Goal: Information Seeking & Learning: Compare options

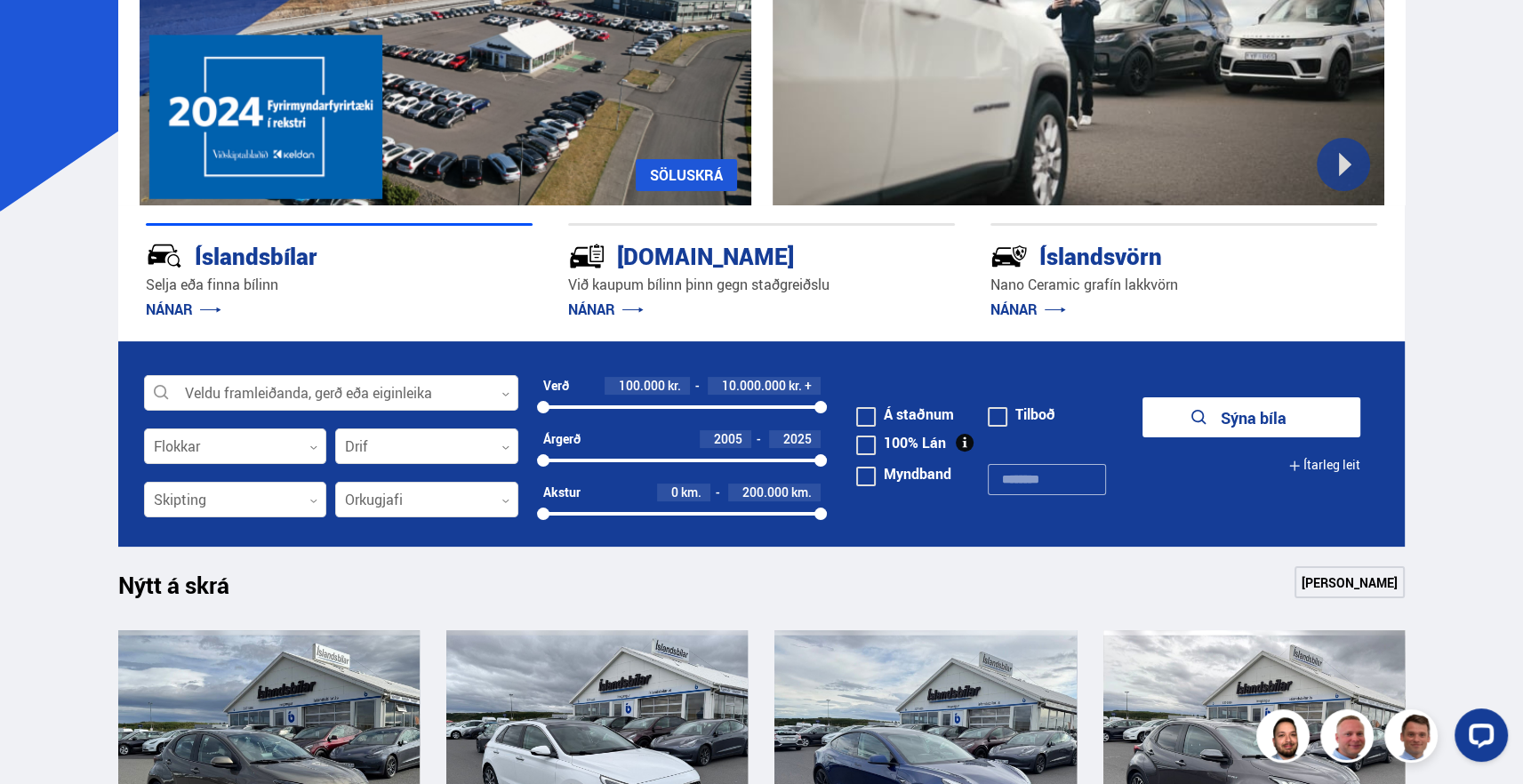
scroll to position [266, 0]
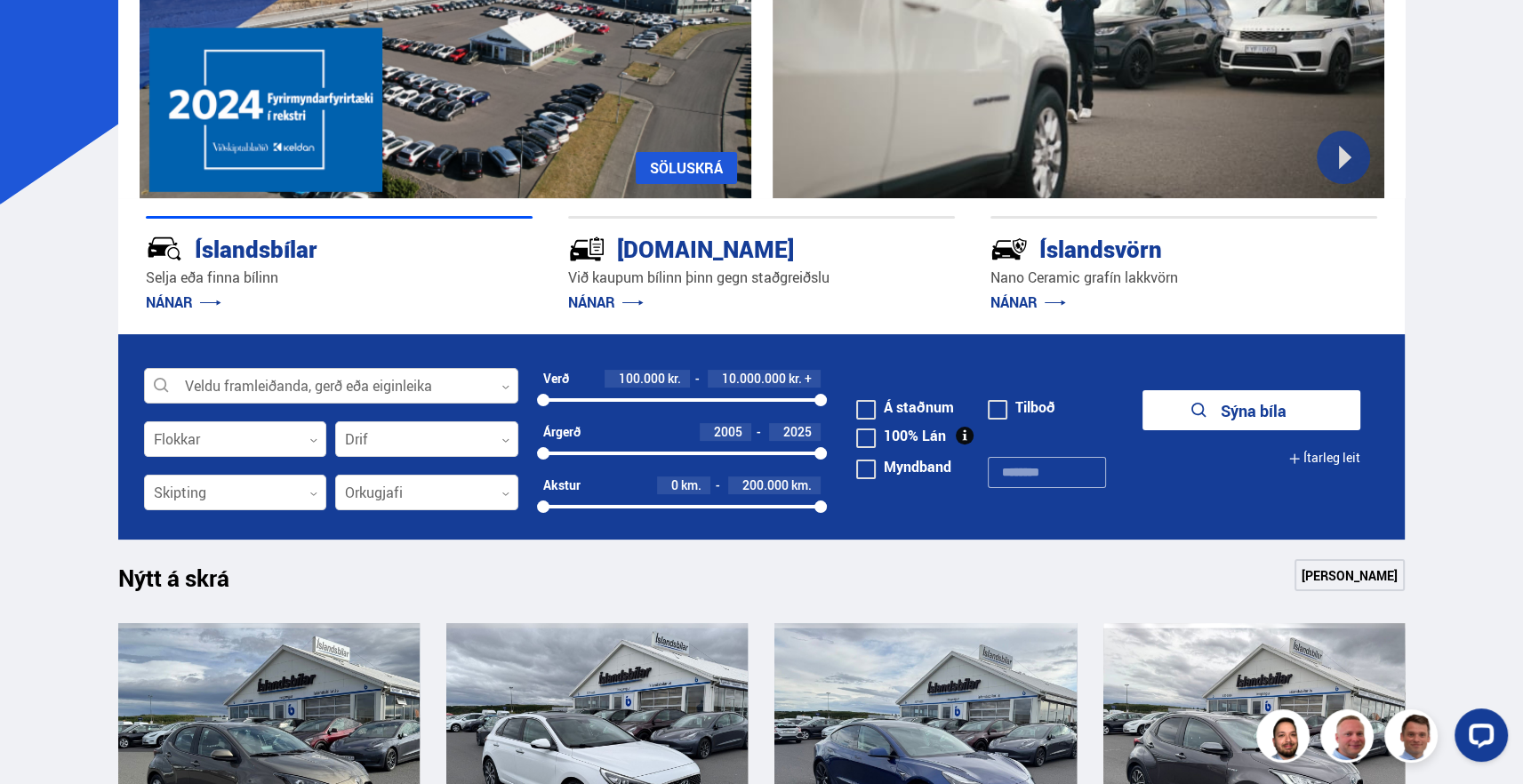
click at [471, 386] on div at bounding box center [331, 387] width 374 height 36
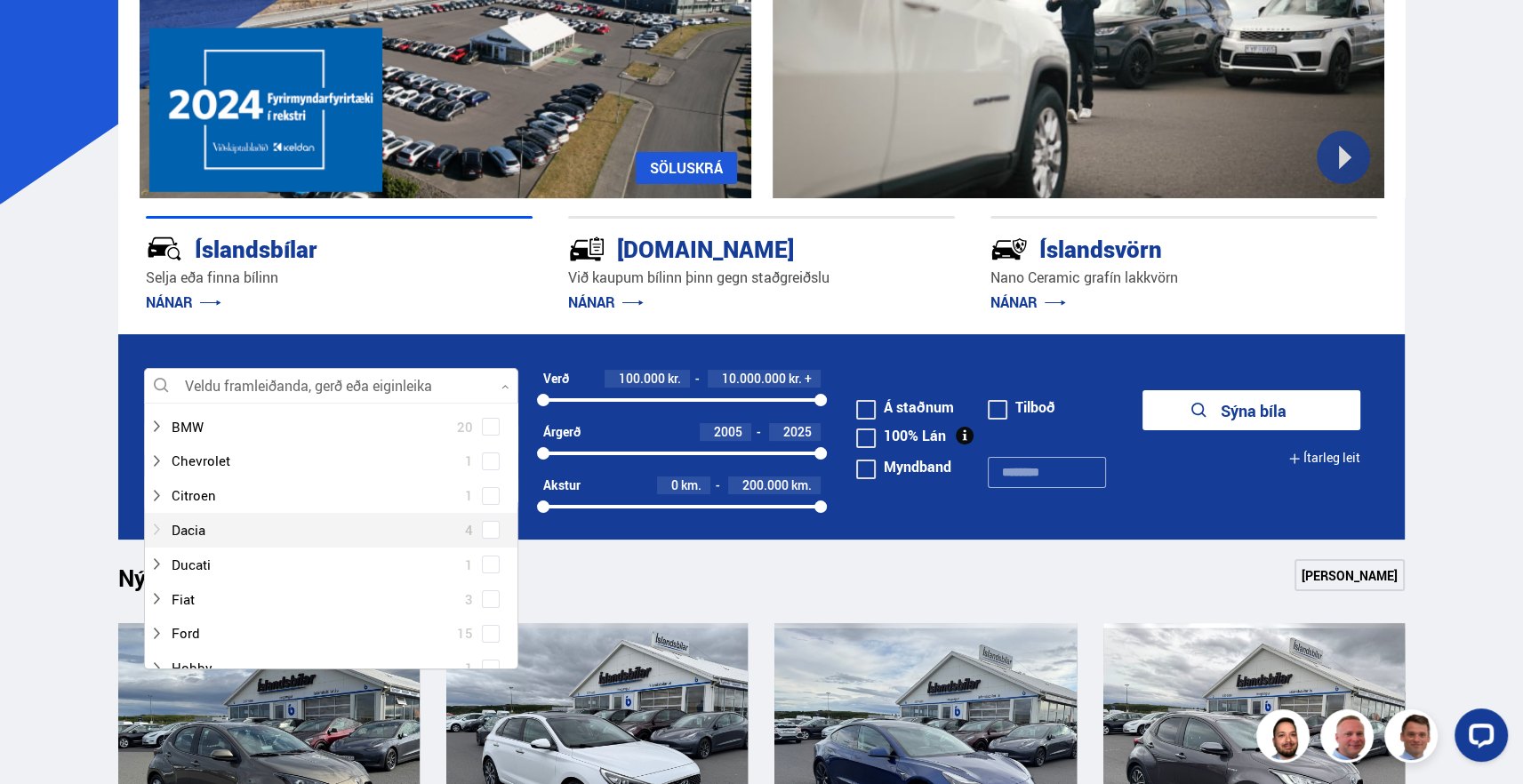
scroll to position [89, 0]
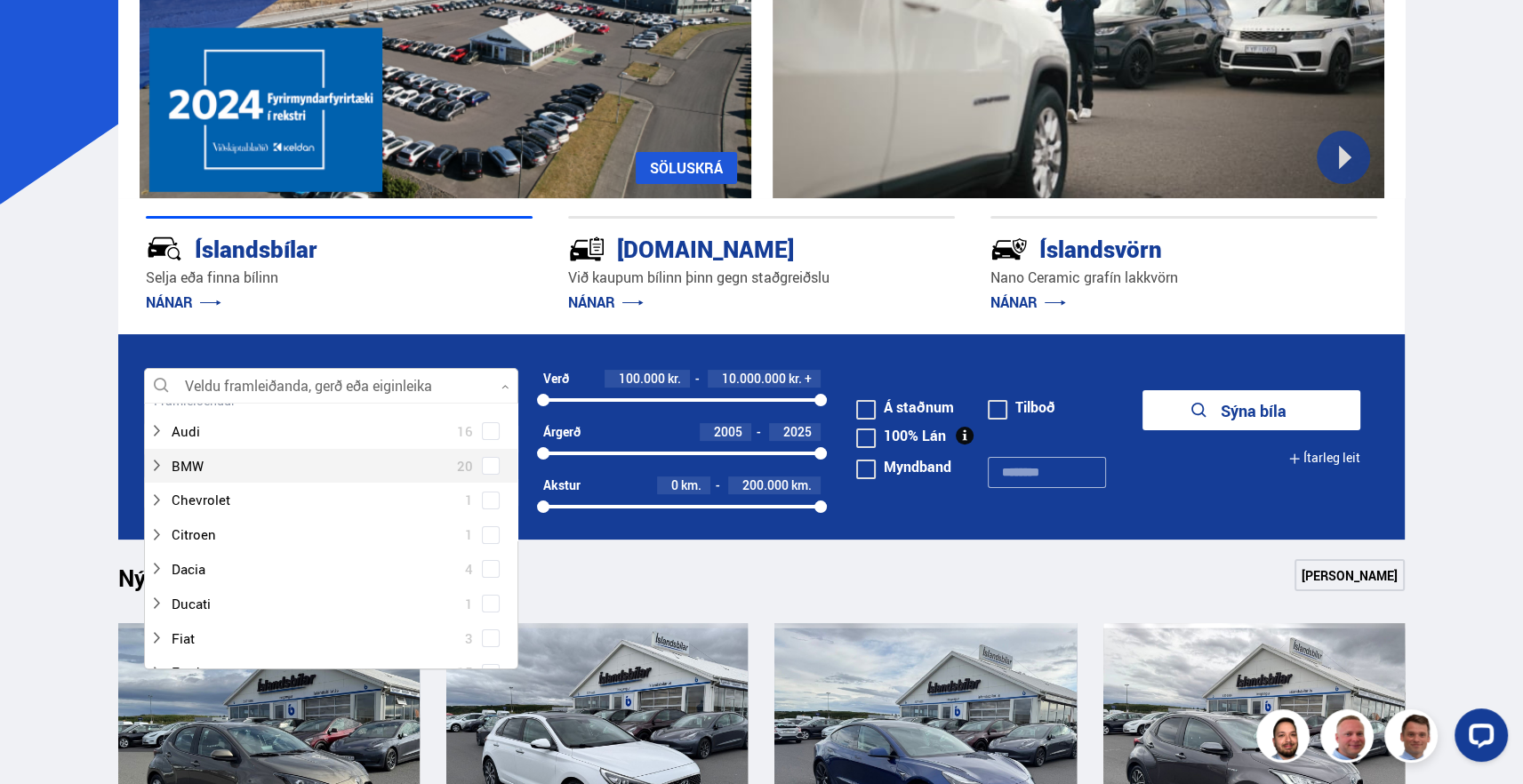
click at [482, 468] on span at bounding box center [491, 466] width 17 height 17
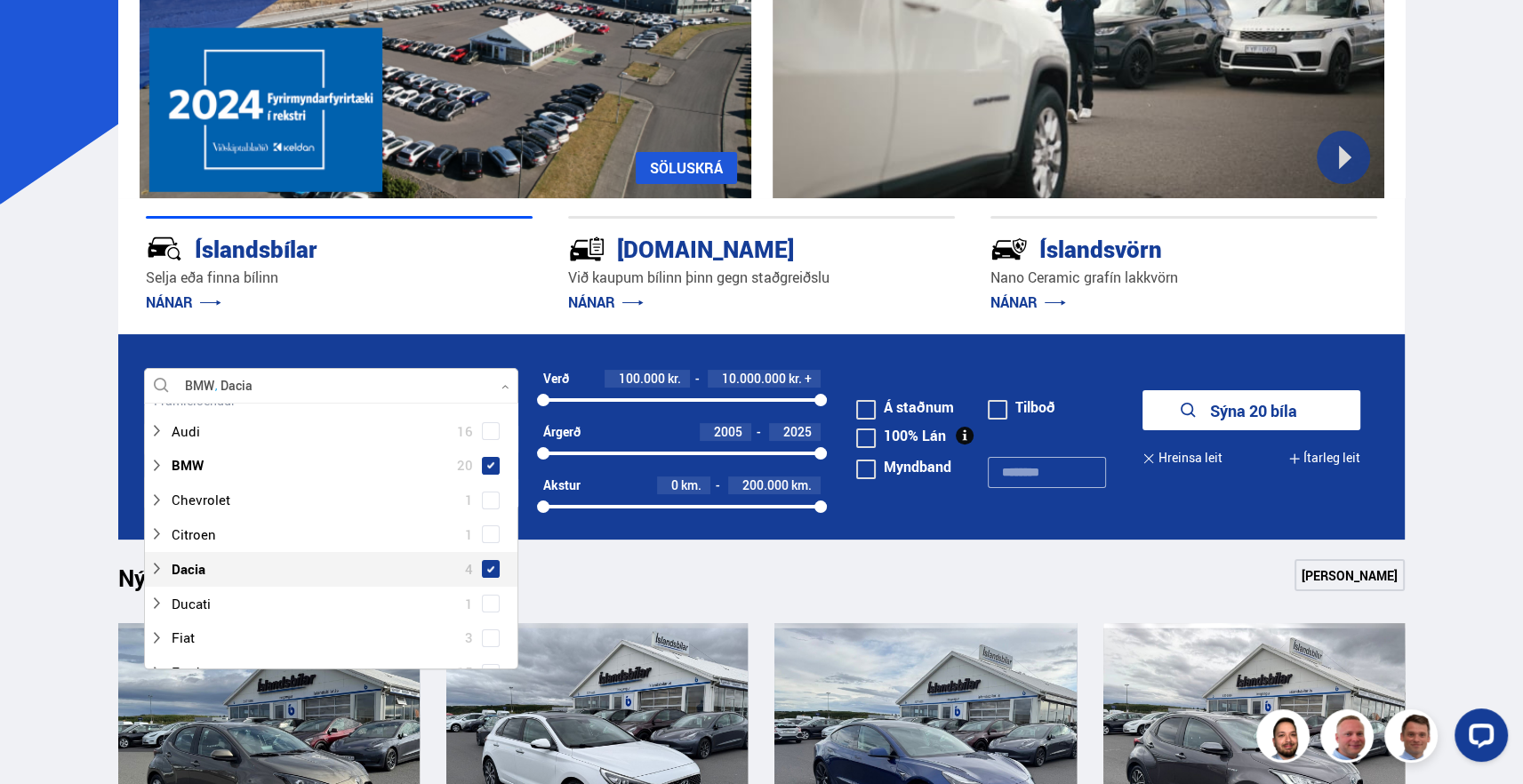
click at [482, 563] on span at bounding box center [491, 569] width 17 height 17
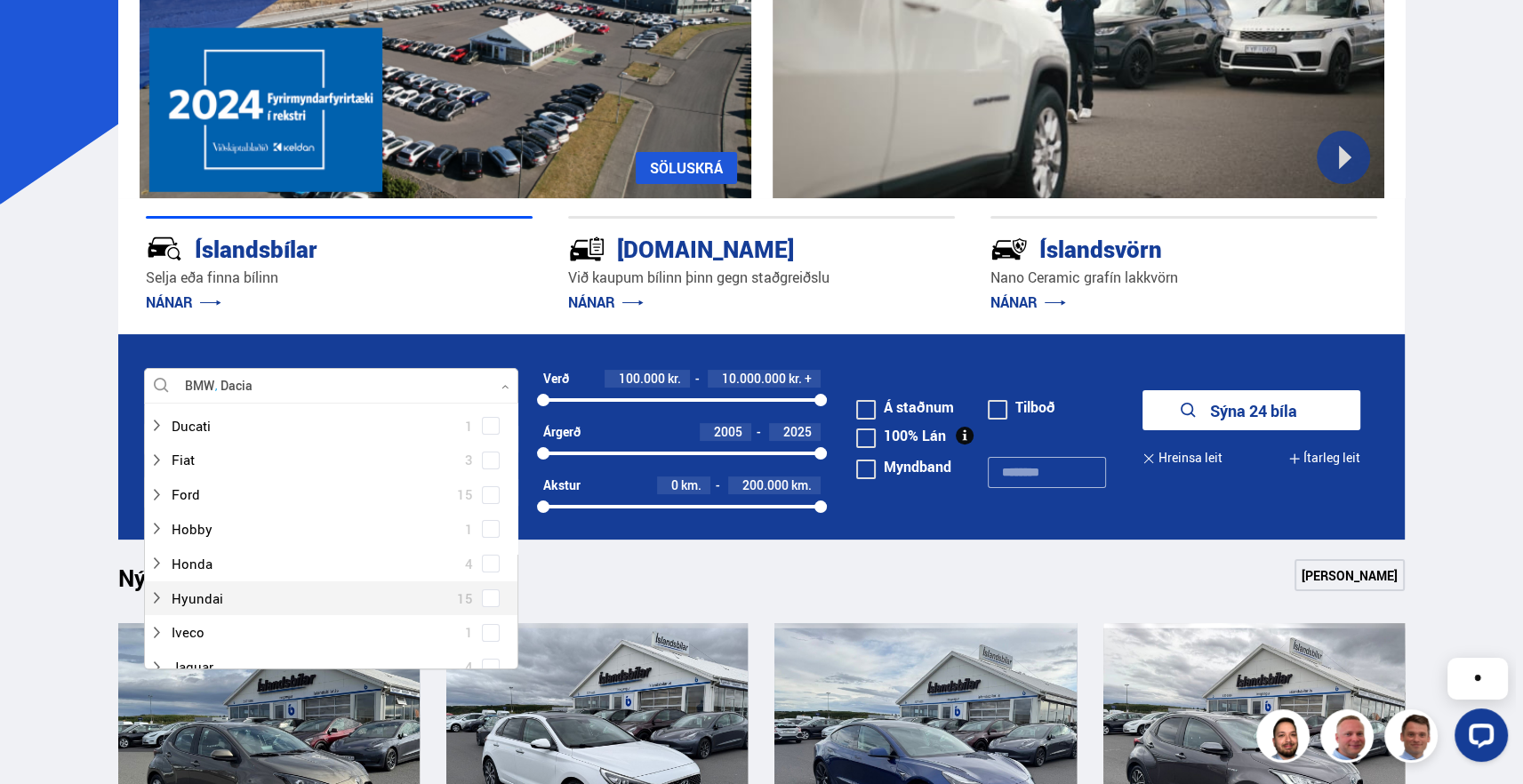
click at [488, 602] on span at bounding box center [491, 598] width 17 height 17
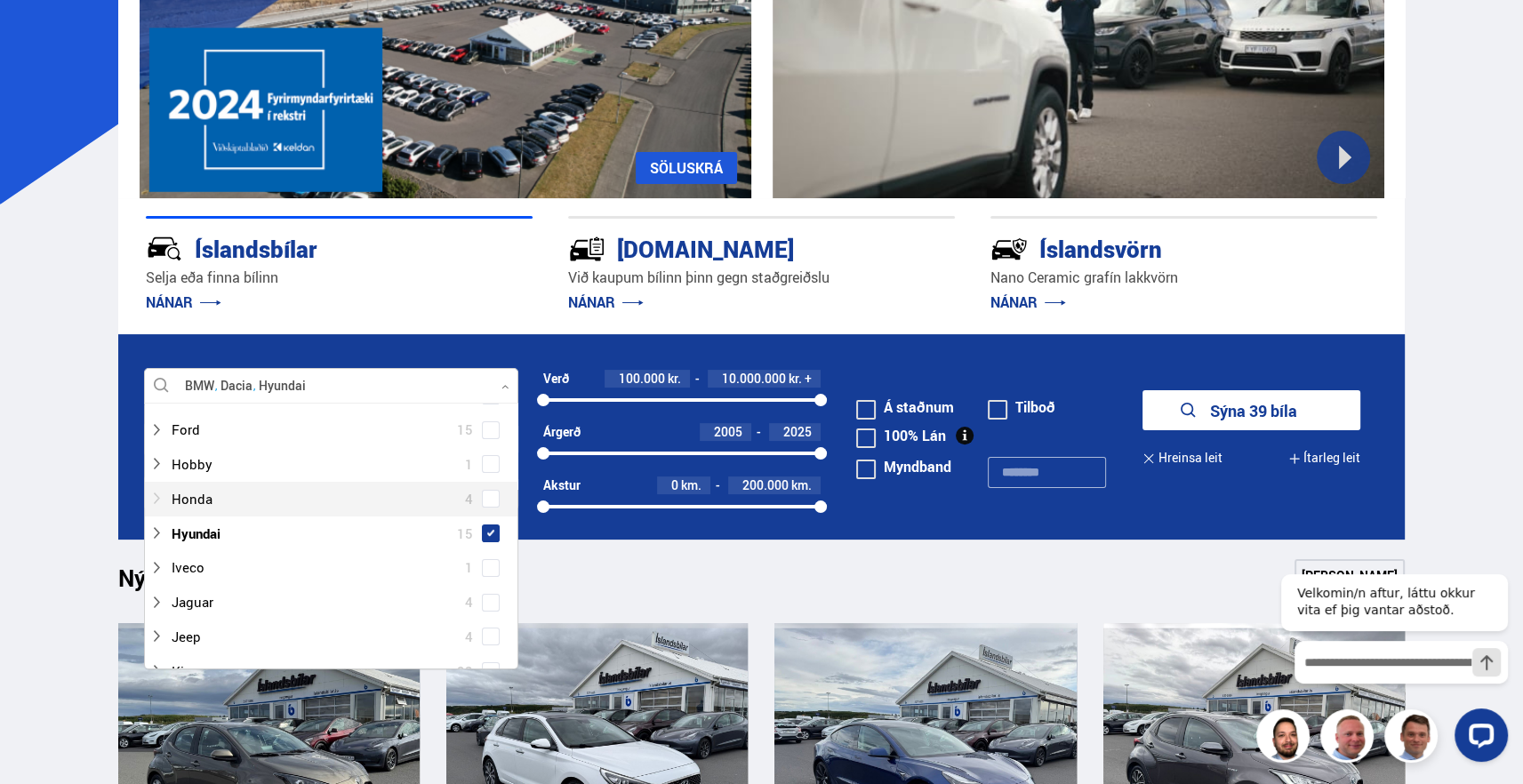
scroll to position [391, 0]
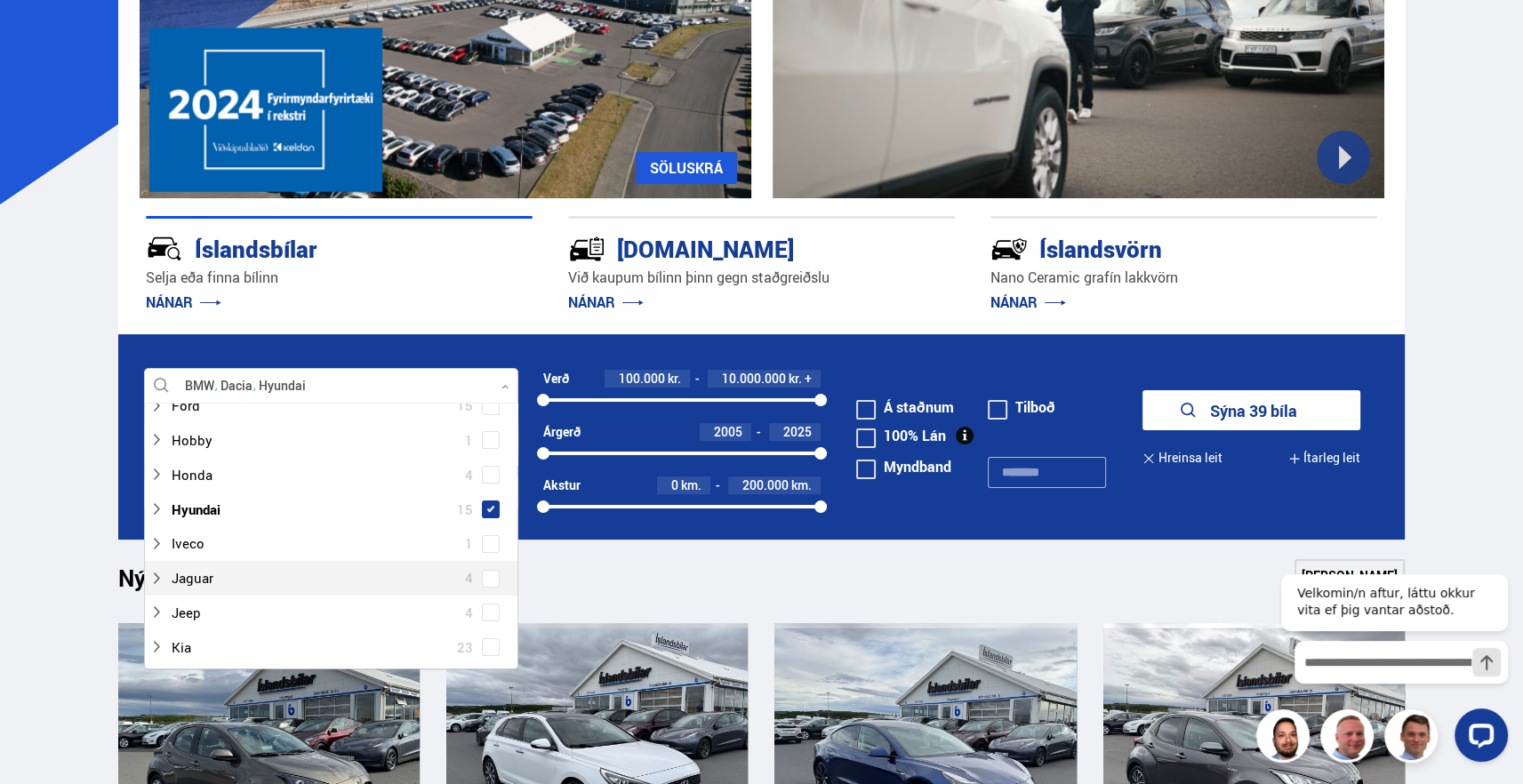
click at [484, 578] on span at bounding box center [491, 579] width 14 height 2
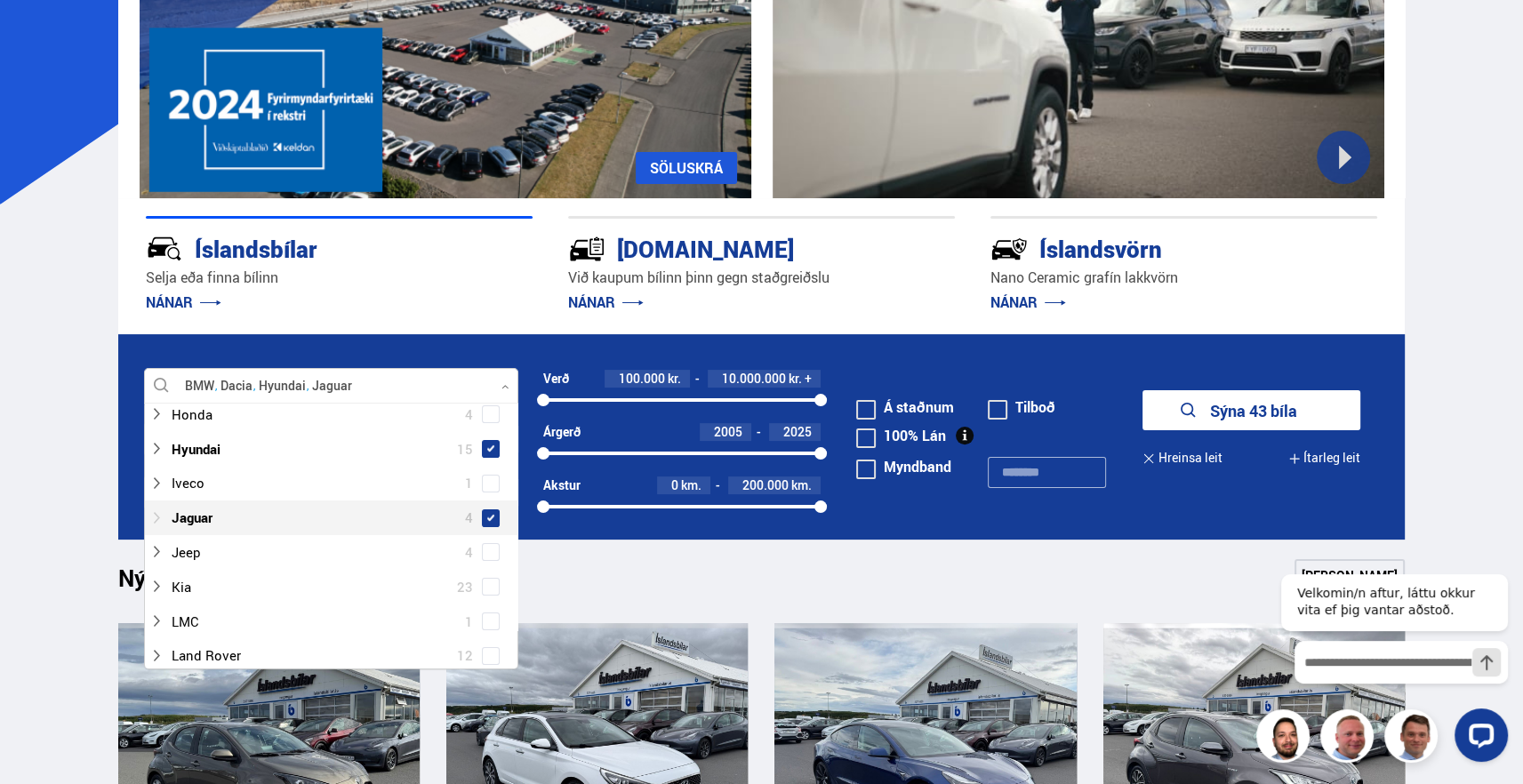
scroll to position [479, 0]
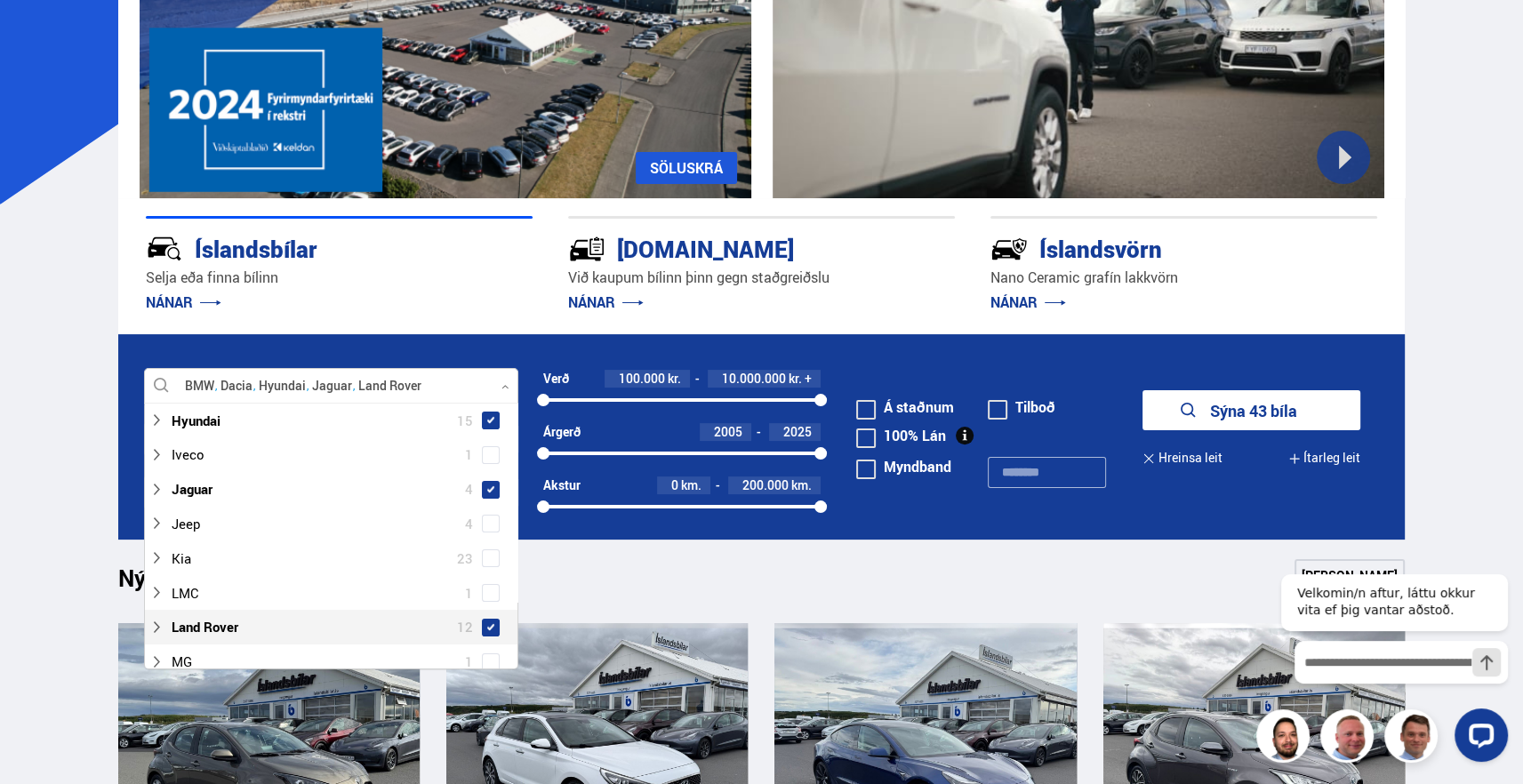
click at [482, 620] on span at bounding box center [491, 627] width 17 height 17
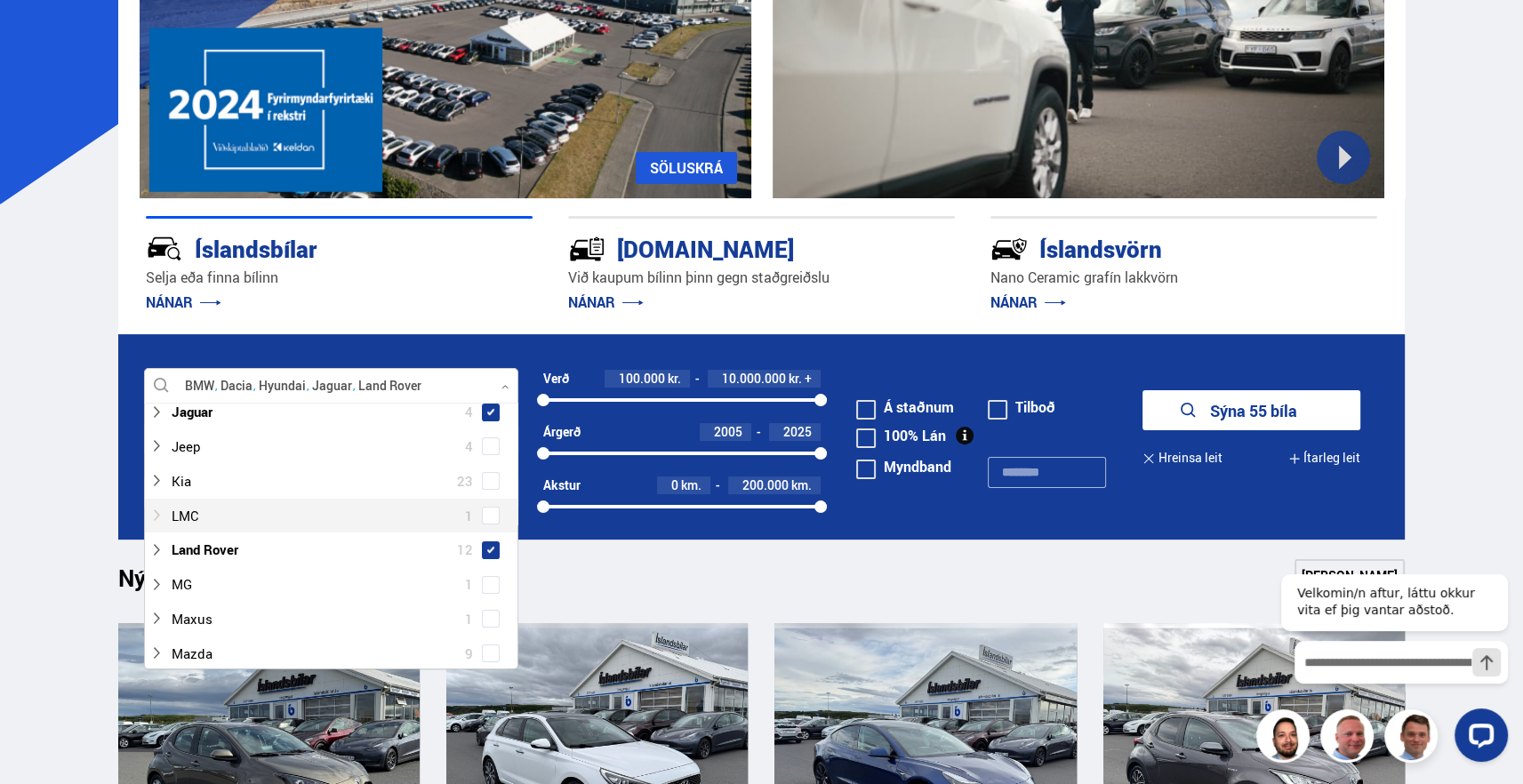
scroll to position [569, 0]
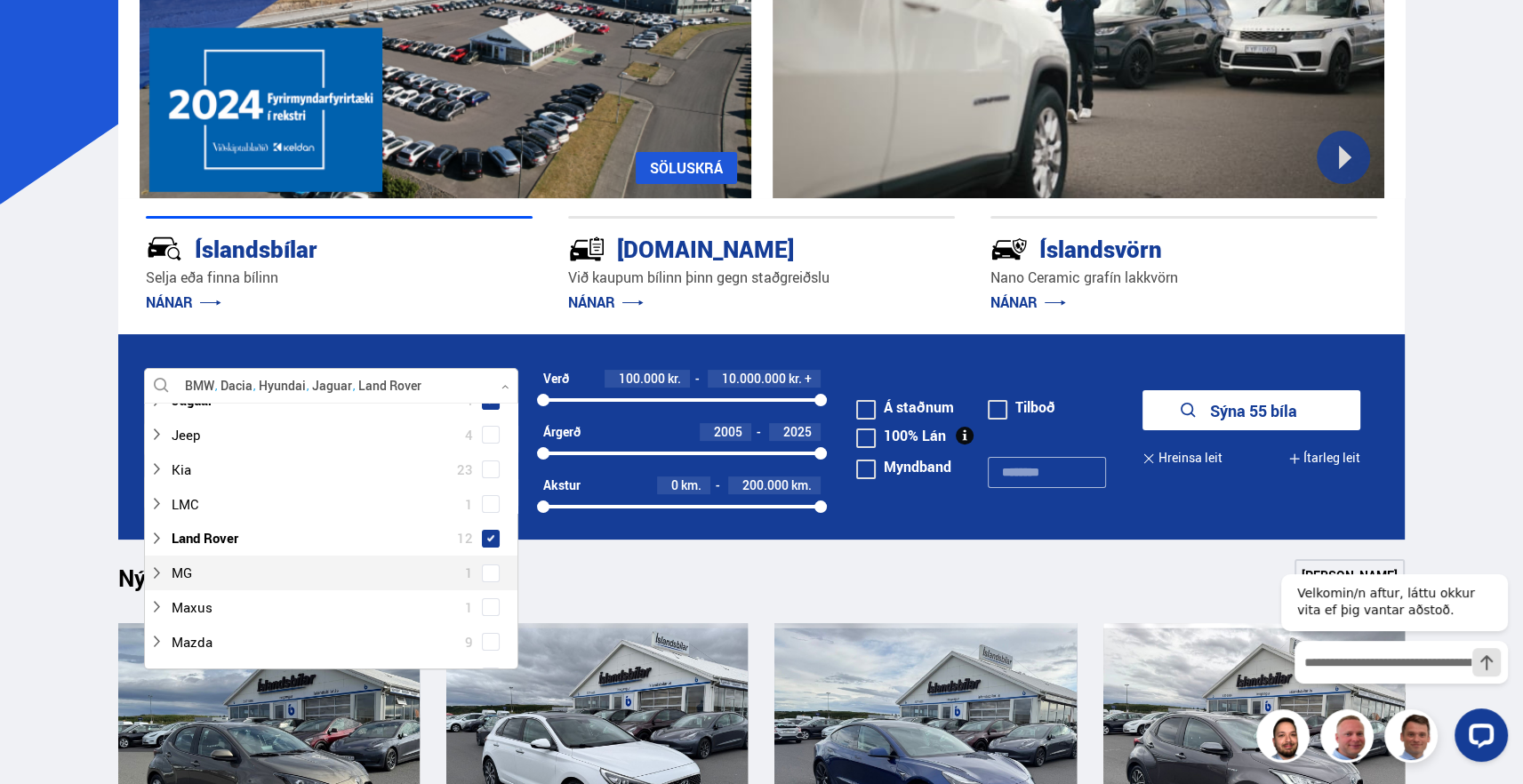
click at [482, 573] on span at bounding box center [491, 573] width 17 height 17
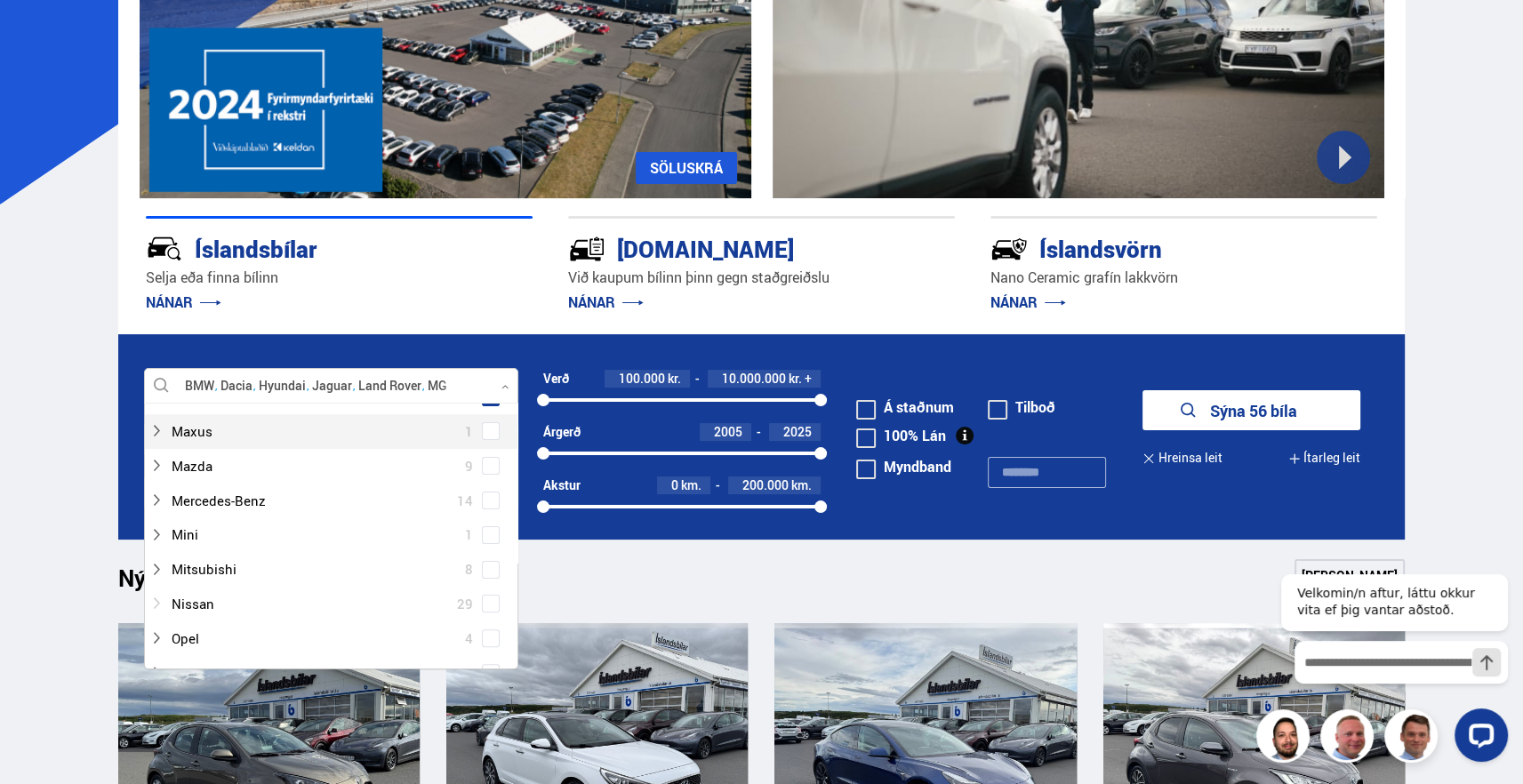
scroll to position [746, 0]
click at [490, 535] on span at bounding box center [491, 533] width 17 height 17
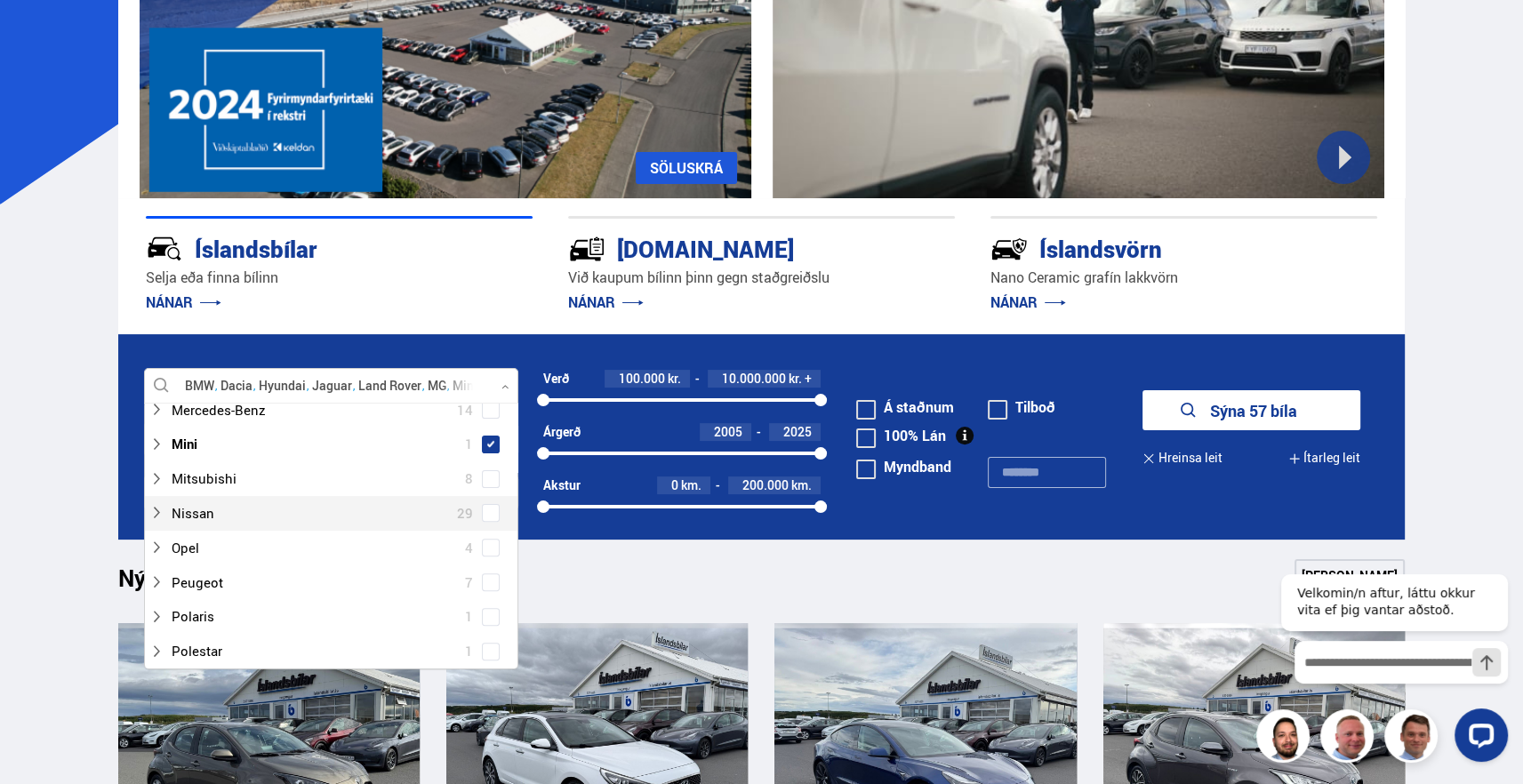
click at [490, 517] on span at bounding box center [491, 513] width 17 height 17
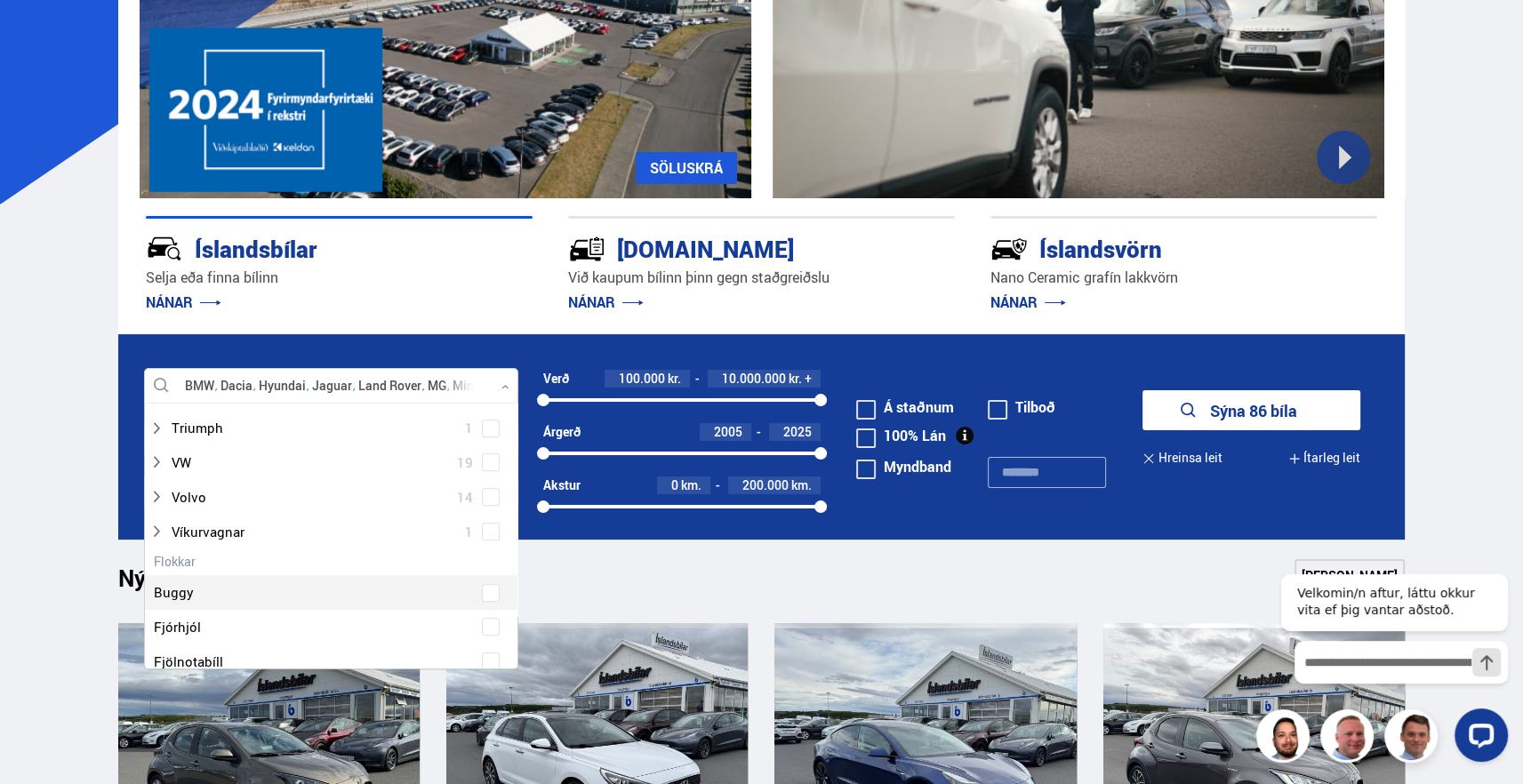
scroll to position [1191, 0]
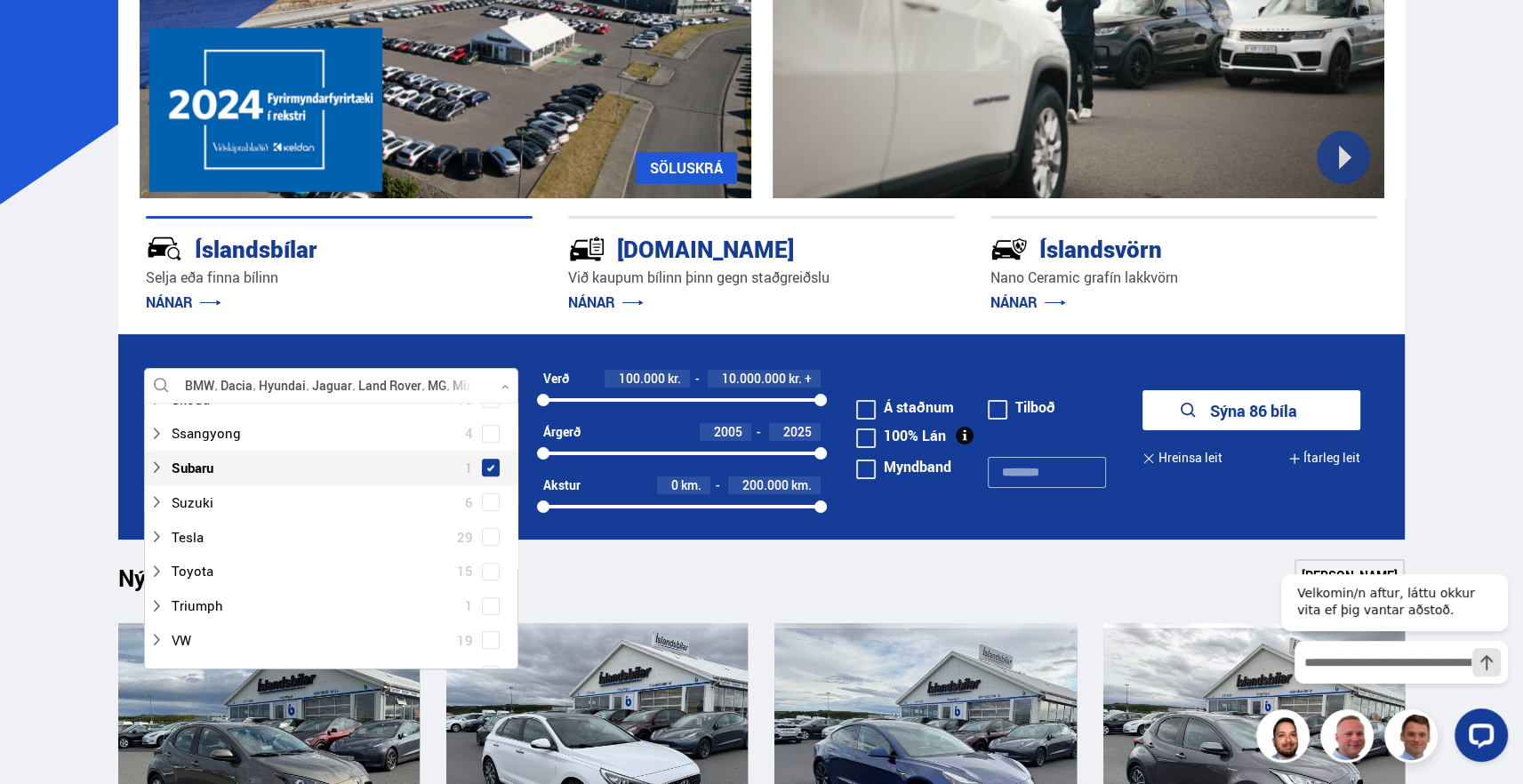
click at [488, 467] on span at bounding box center [491, 468] width 7 height 7
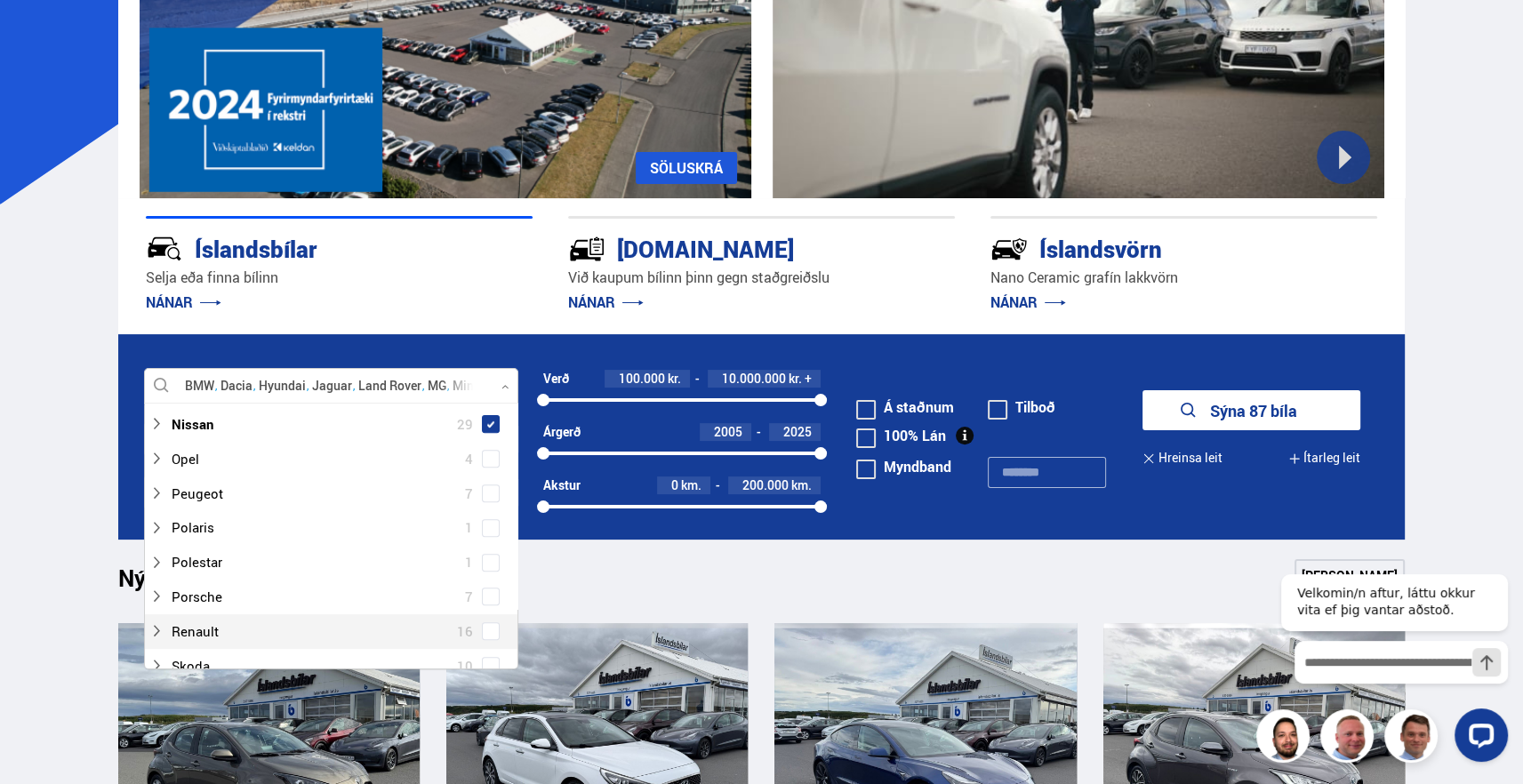
click at [495, 628] on span at bounding box center [491, 631] width 17 height 17
click at [1240, 401] on button "Sýna 103 bíla" at bounding box center [1252, 411] width 217 height 40
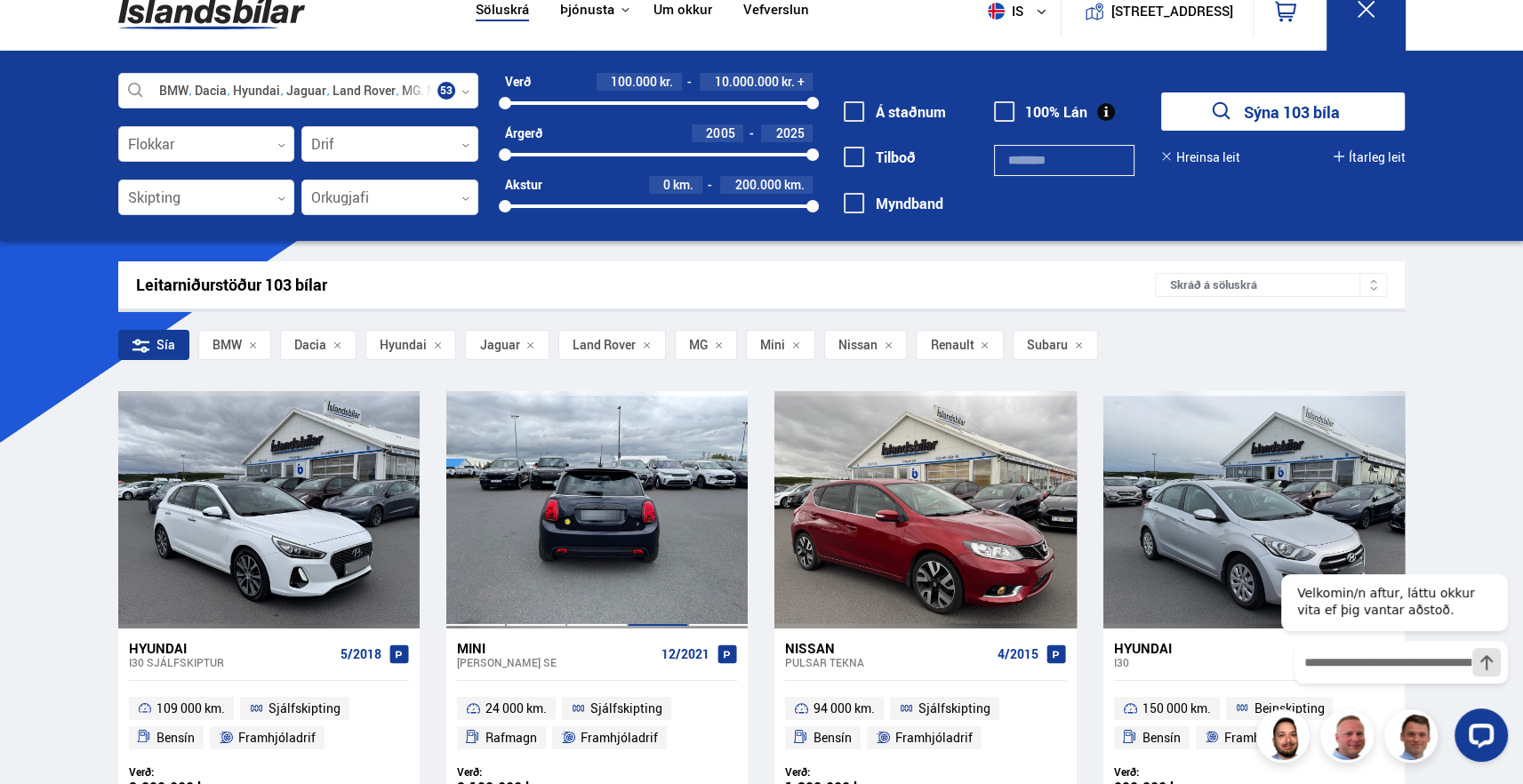
scroll to position [89, 0]
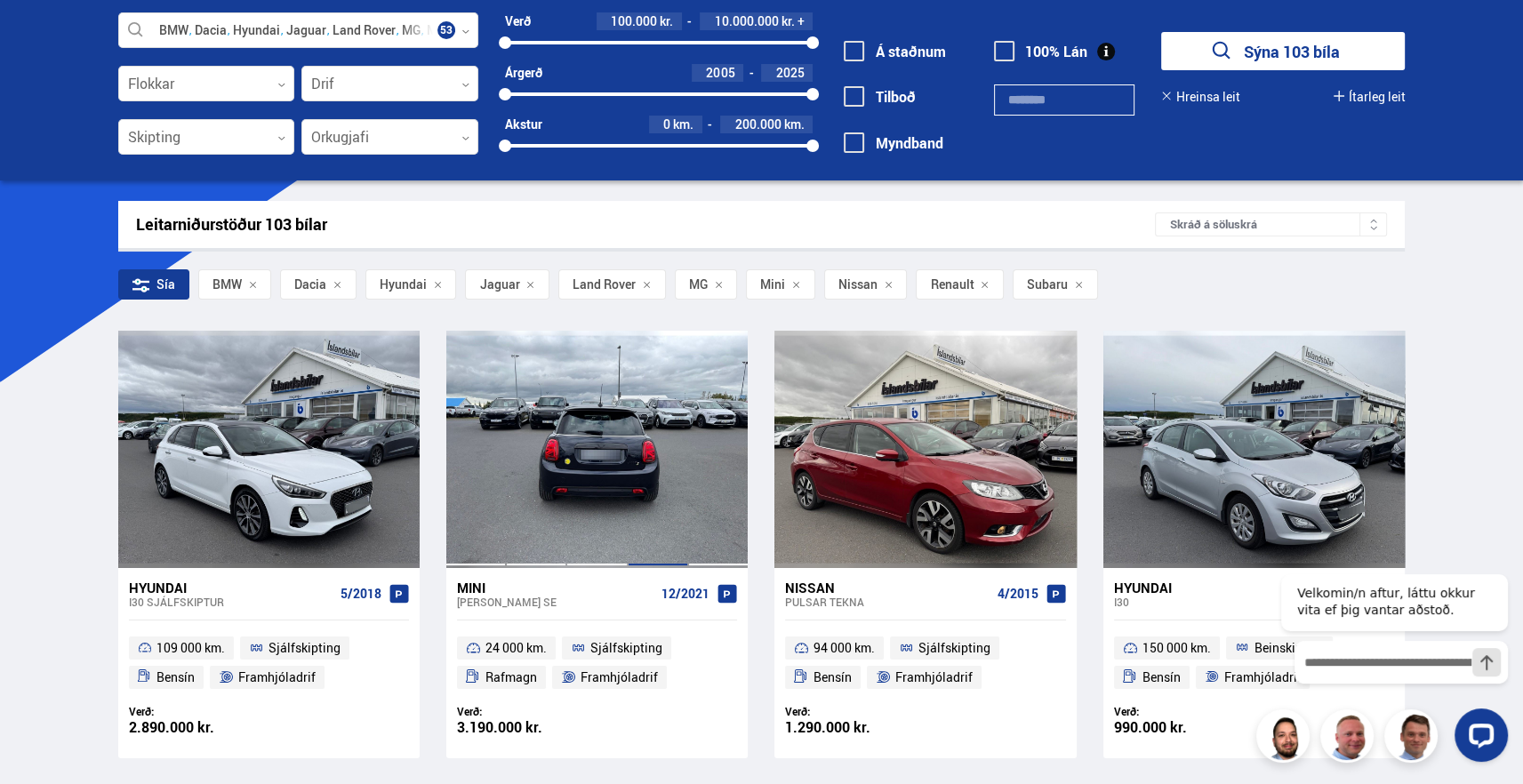
click at [664, 438] on div at bounding box center [658, 449] width 61 height 237
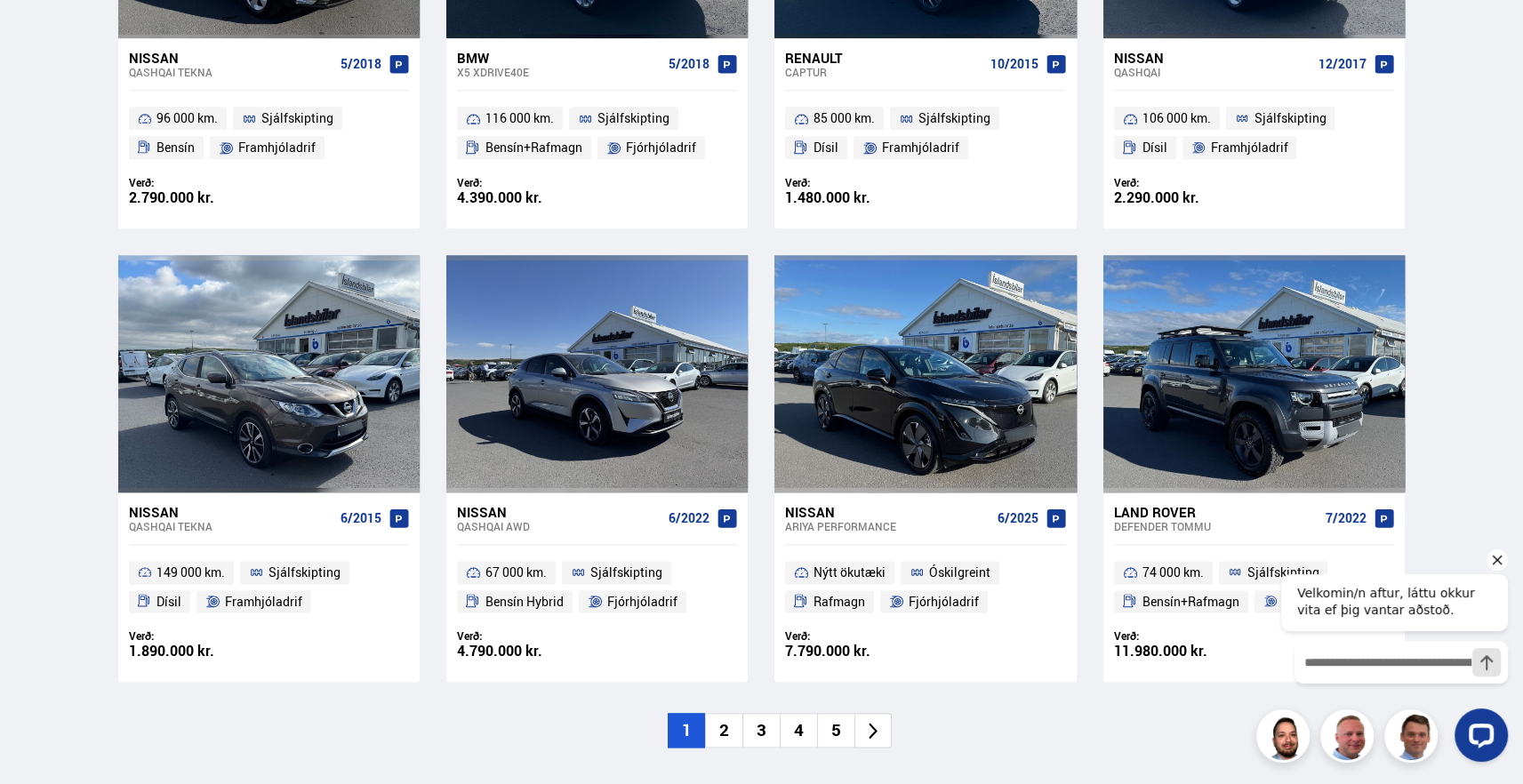
scroll to position [2443, 0]
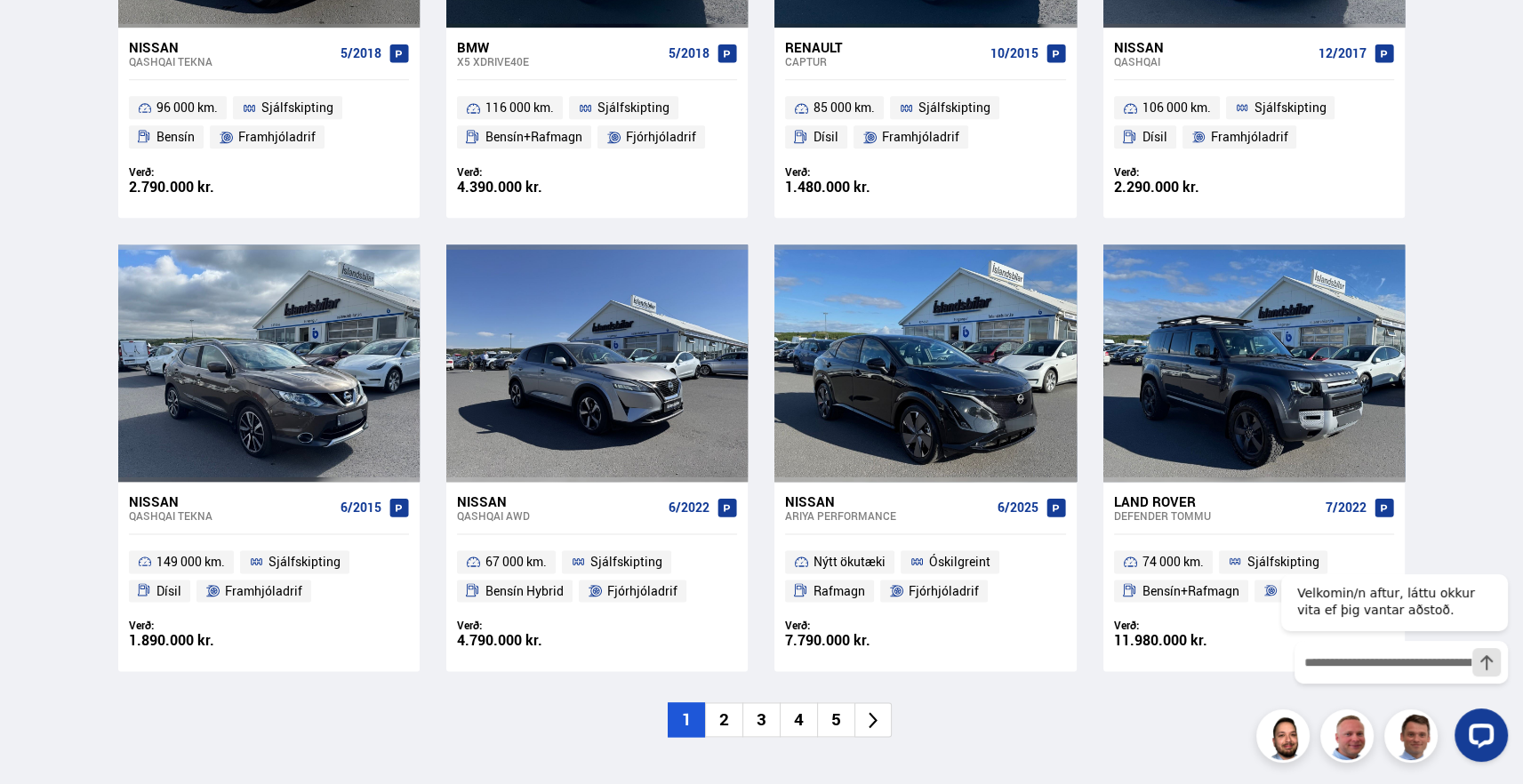
click at [870, 718] on icon at bounding box center [874, 721] width 20 height 20
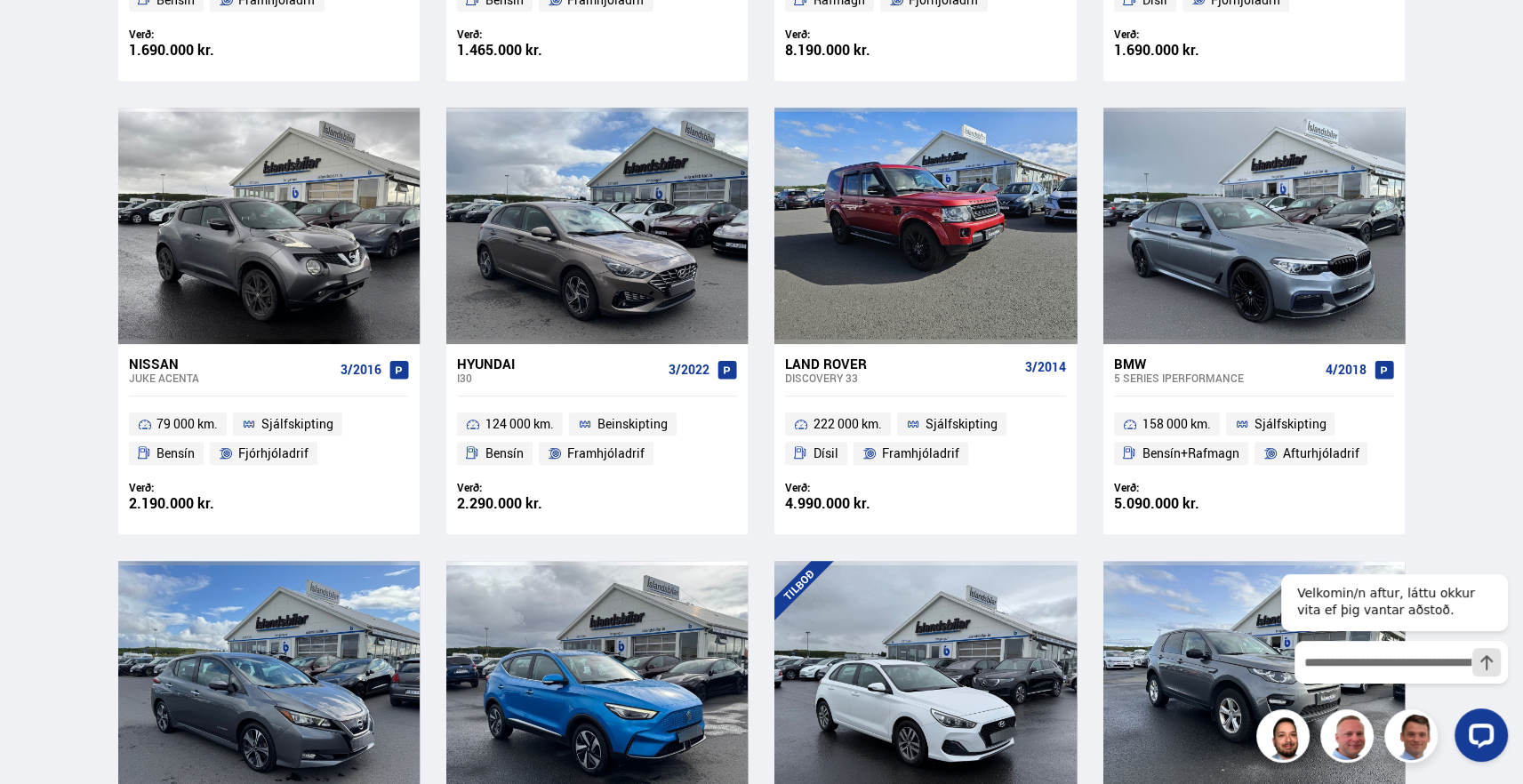
scroll to position [735, 0]
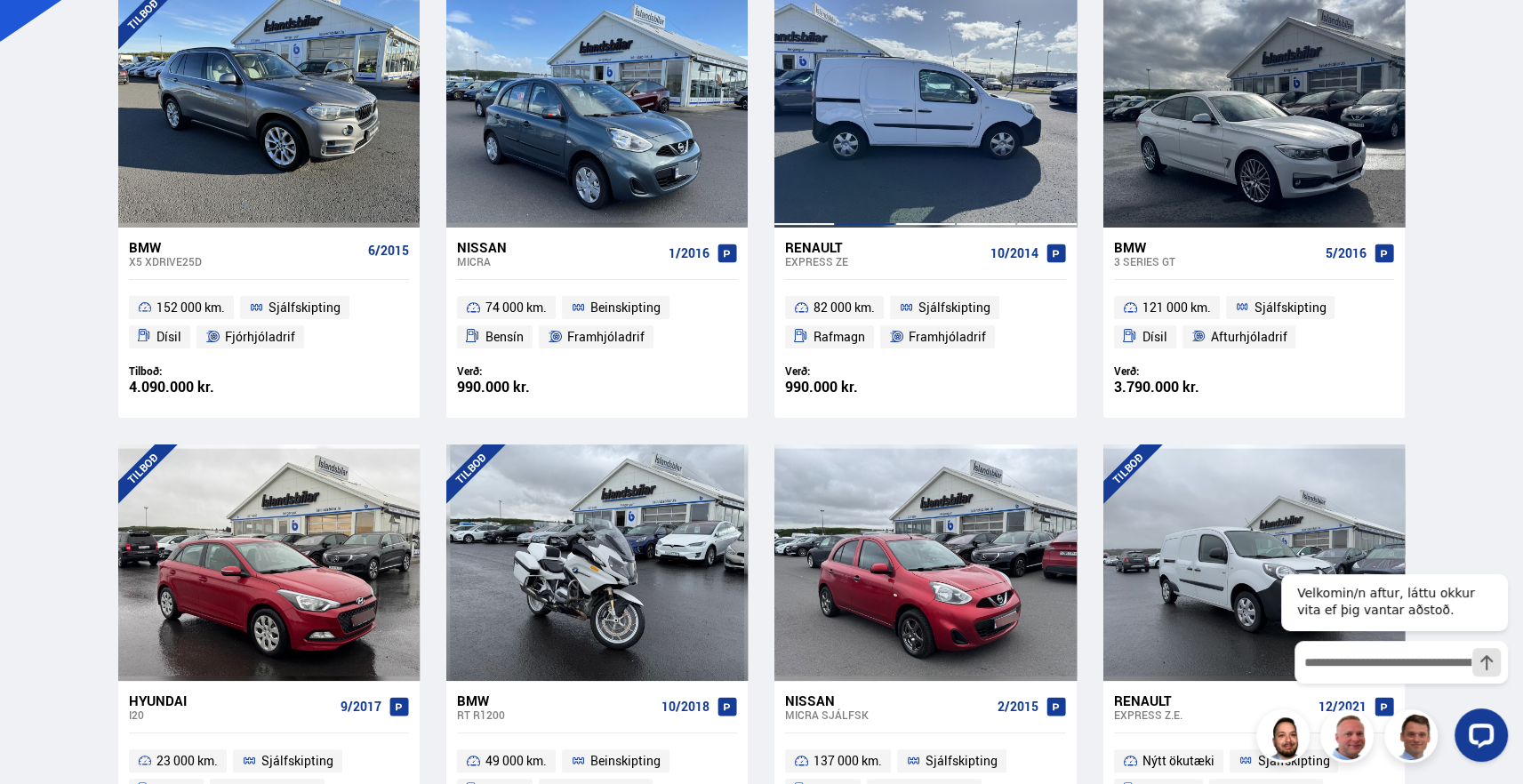
scroll to position [444, 0]
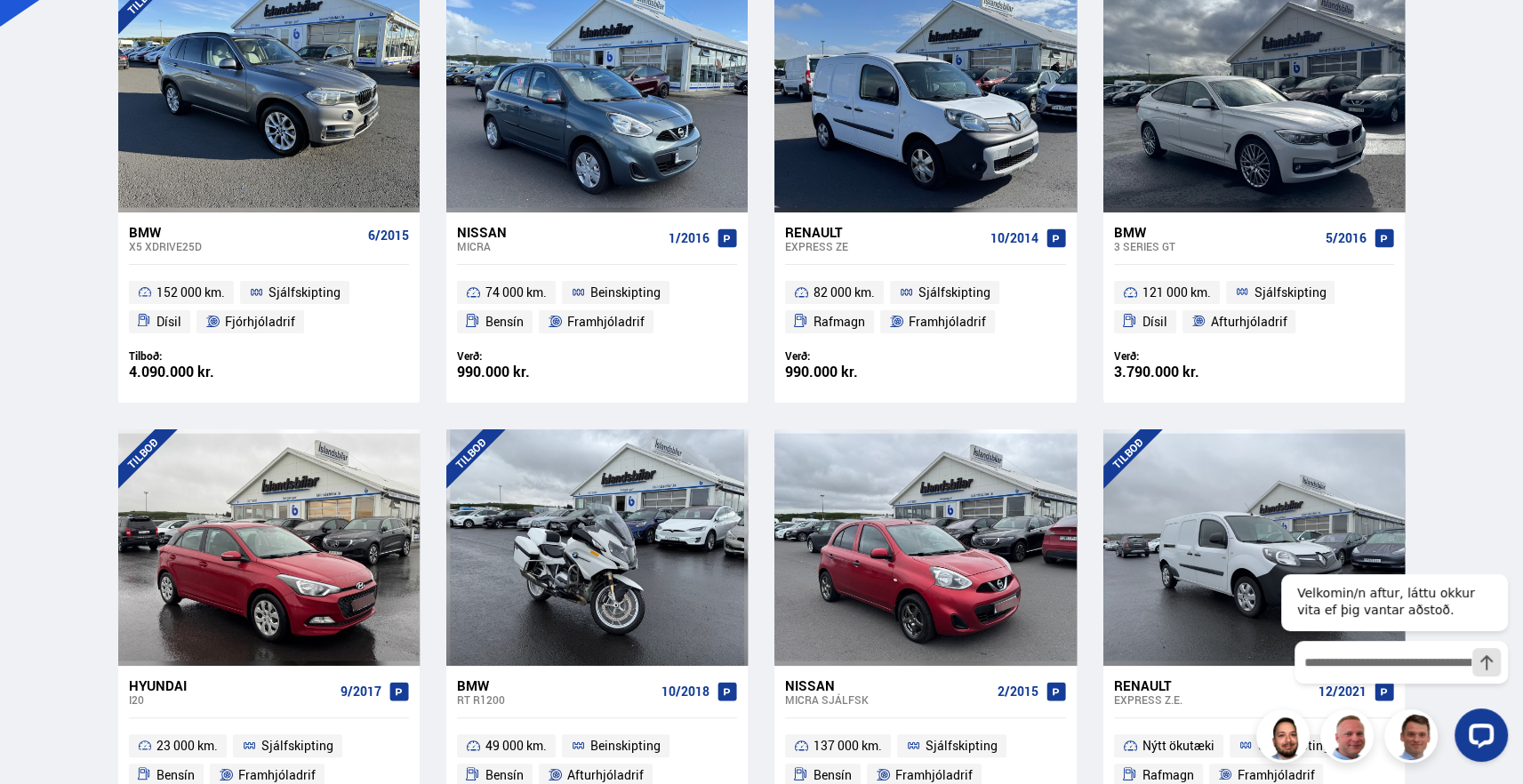
click at [1132, 231] on div "BMW" at bounding box center [1216, 232] width 205 height 16
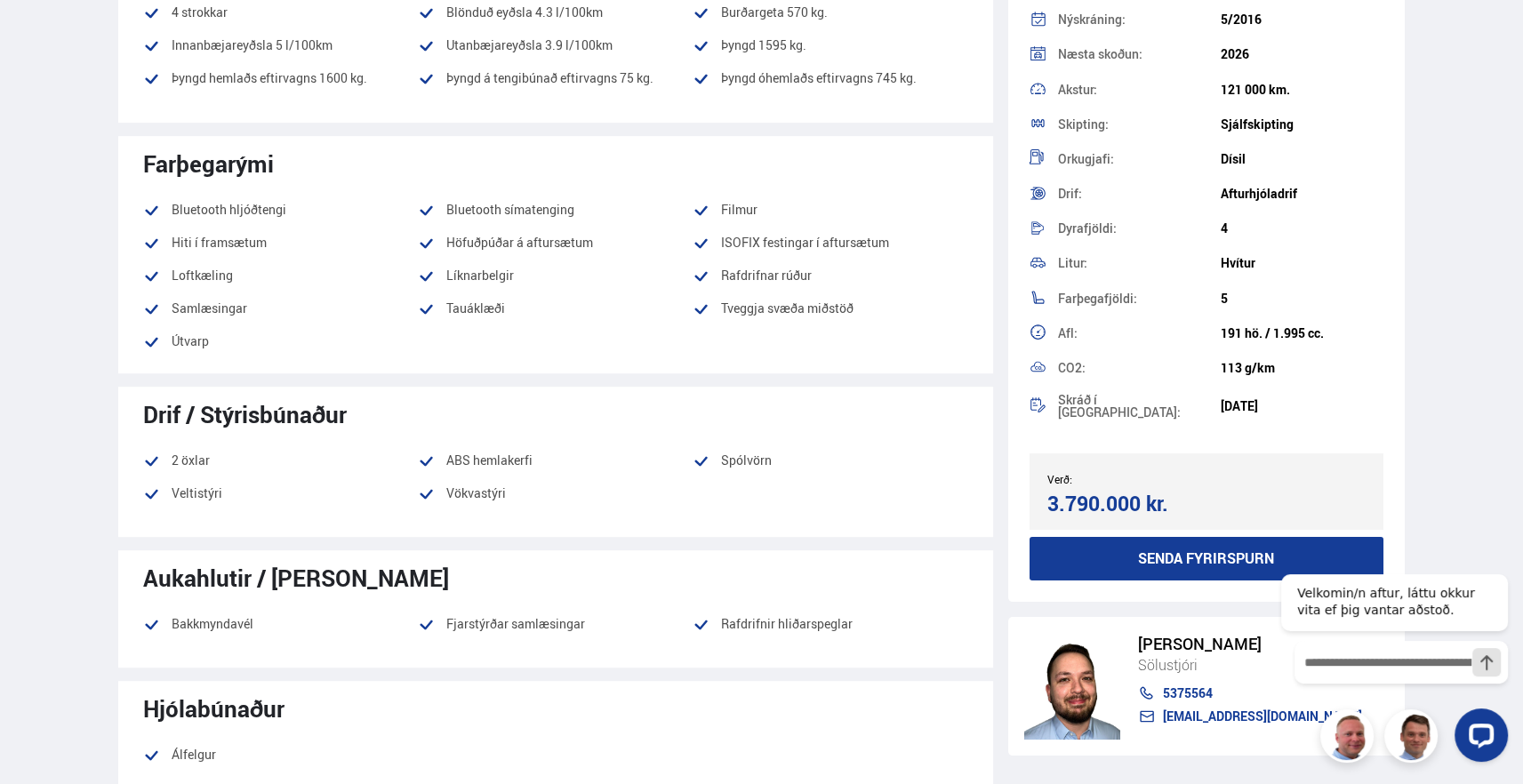
scroll to position [194, 0]
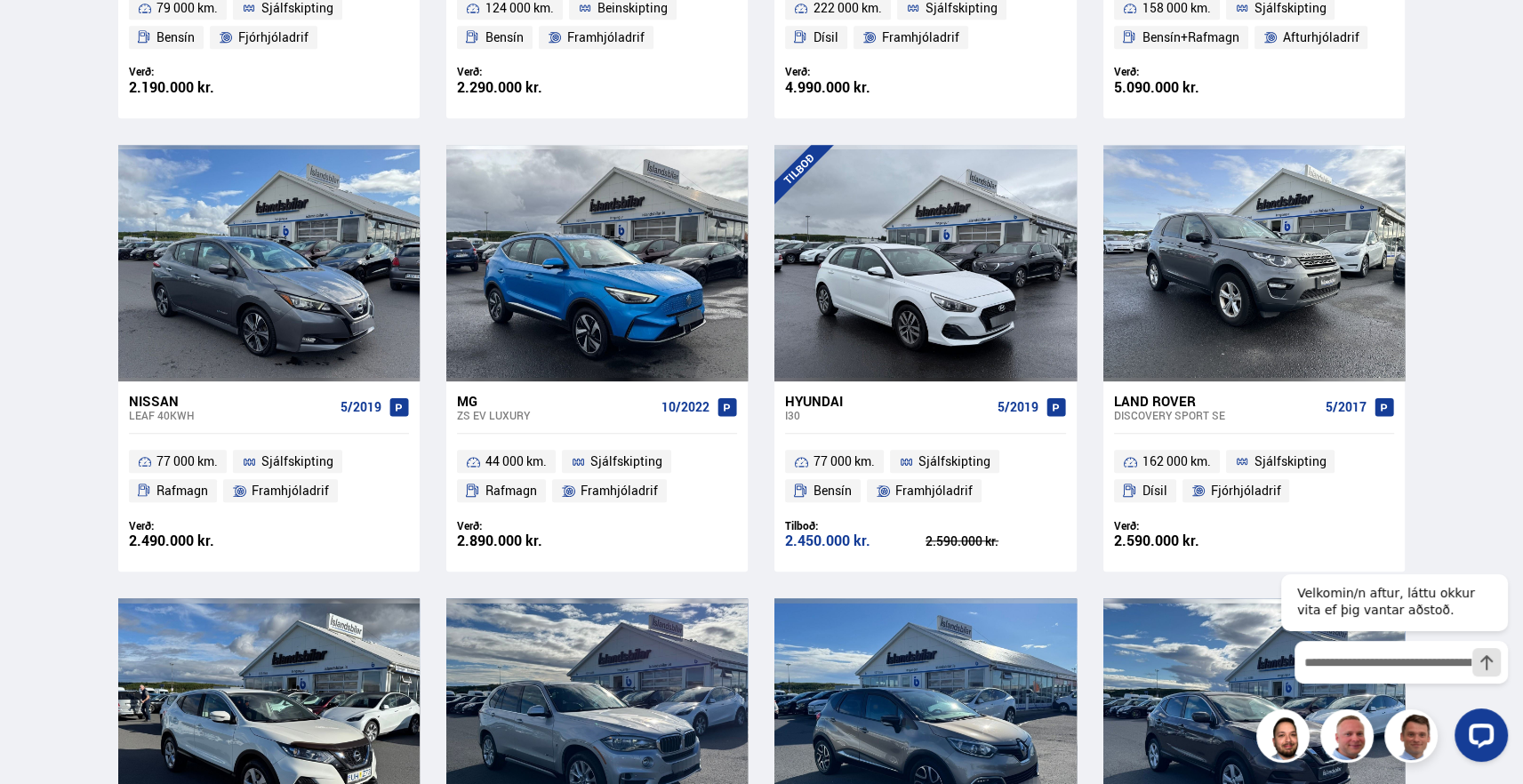
scroll to position [1632, 0]
